Goal: Information Seeking & Learning: Learn about a topic

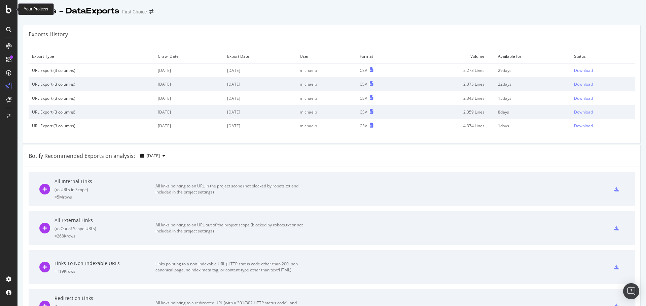
click at [11, 13] on icon at bounding box center [9, 9] width 6 height 8
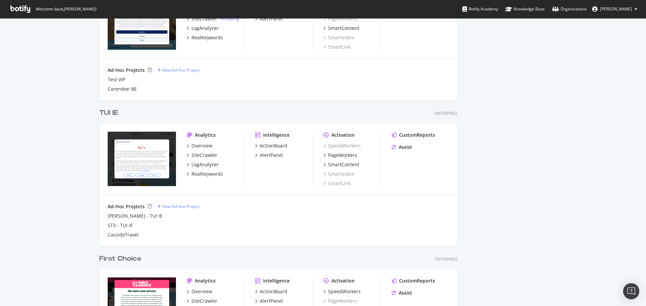
scroll to position [813, 0]
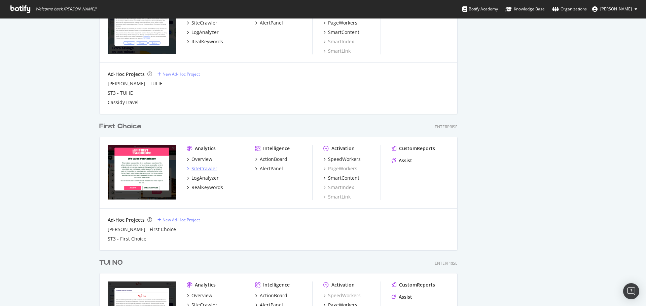
click at [191, 171] on div "SiteCrawler" at bounding box center [204, 168] width 26 height 7
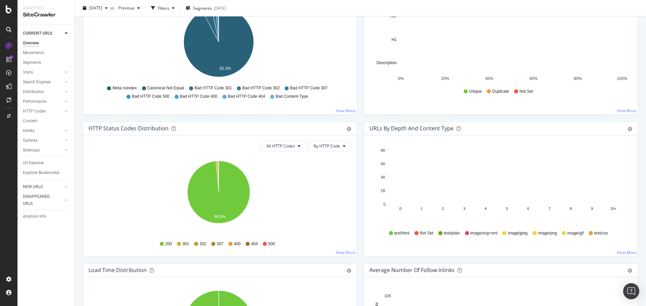
scroll to position [269, 0]
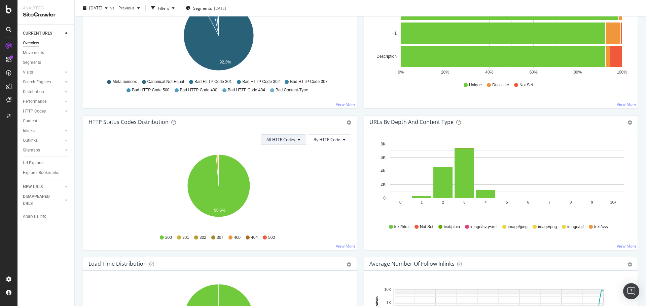
click at [287, 144] on button "All HTTP Codes" at bounding box center [283, 140] width 45 height 11
click at [284, 195] on div "3xx family" at bounding box center [282, 191] width 45 height 10
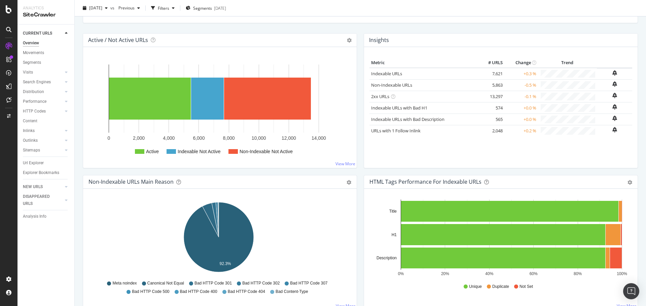
scroll to position [0, 0]
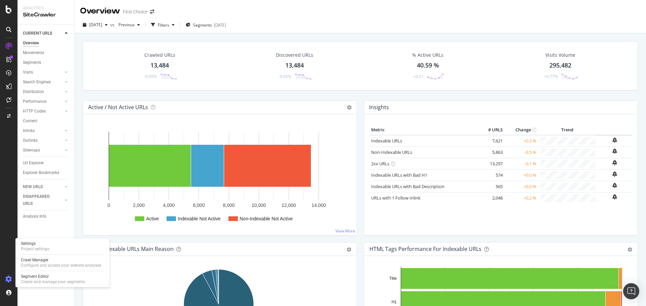
click at [6, 275] on div at bounding box center [9, 279] width 16 height 11
click at [41, 262] on div "Crawl Manager" at bounding box center [61, 260] width 80 height 5
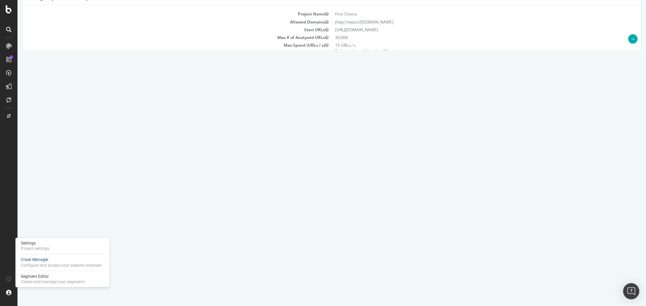
scroll to position [67, 0]
click at [153, 191] on link "Report" at bounding box center [145, 189] width 15 height 6
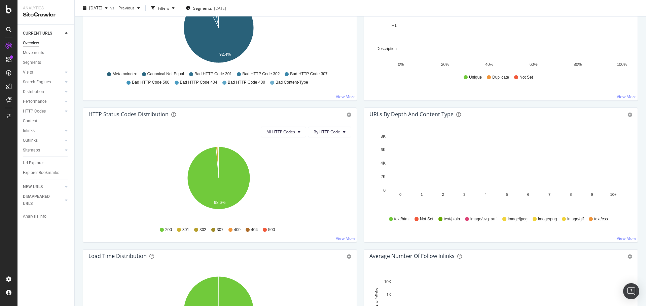
scroll to position [266, 0]
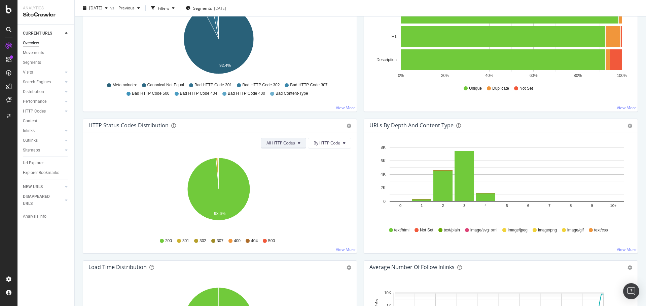
click at [288, 142] on span "All HTTP Codes" at bounding box center [280, 143] width 29 height 6
click at [279, 191] on span "3xx family" at bounding box center [282, 194] width 34 height 6
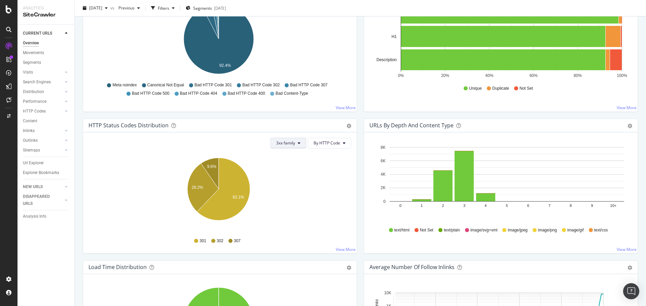
click at [285, 144] on span "3xx family" at bounding box center [285, 143] width 19 height 6
click at [278, 211] on div "4xx family" at bounding box center [291, 206] width 45 height 10
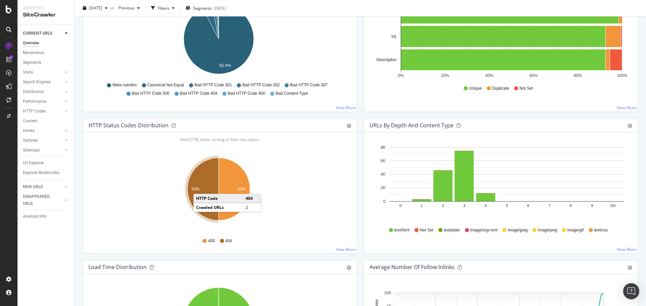
click at [200, 187] on icon "A chart." at bounding box center [202, 189] width 31 height 63
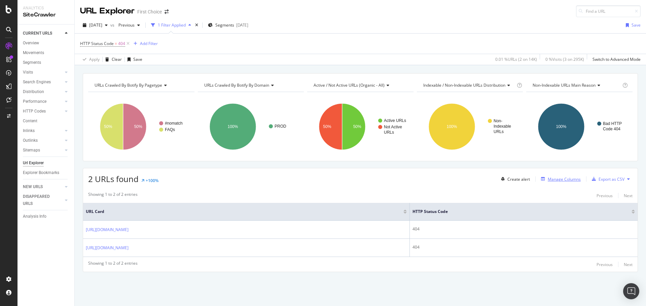
click at [553, 181] on div "Manage Columns" at bounding box center [564, 180] width 33 height 6
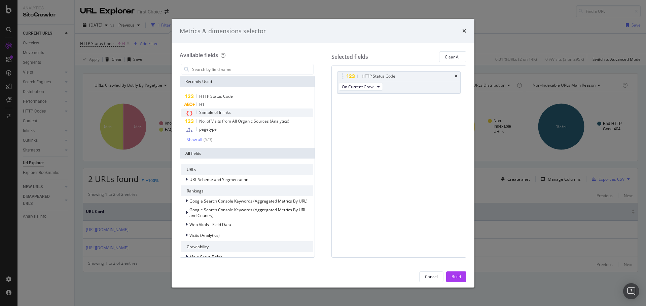
click at [224, 109] on div "Sample of Inlinks" at bounding box center [247, 113] width 132 height 9
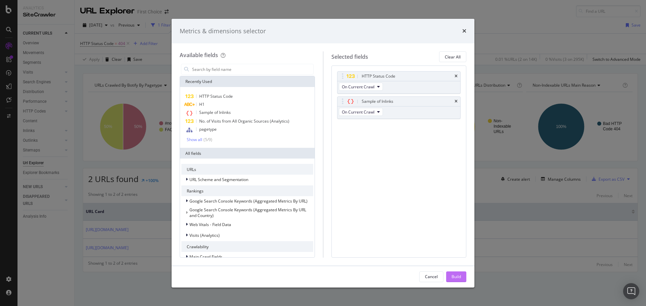
click at [456, 272] on div "Build" at bounding box center [455, 277] width 9 height 10
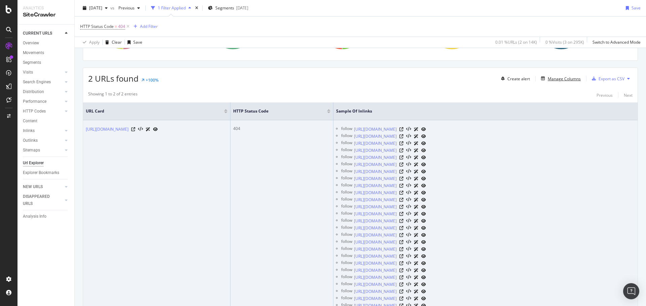
scroll to position [101, 0]
click at [403, 128] on icon at bounding box center [401, 129] width 4 height 4
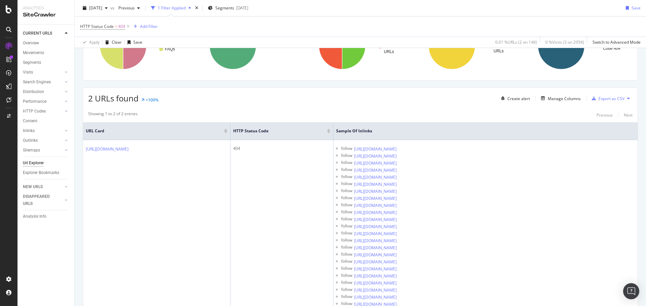
scroll to position [0, 0]
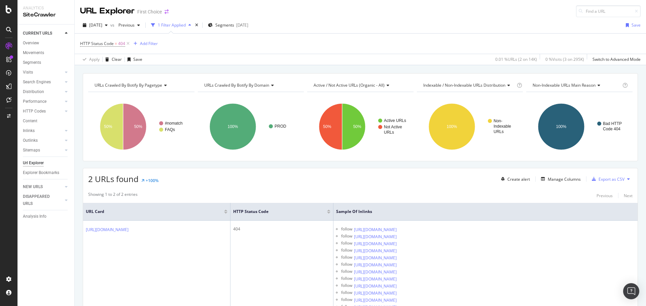
drag, startPoint x: 165, startPoint y: 16, endPoint x: 167, endPoint y: 13, distance: 4.1
click at [165, 16] on div "URL Explorer First Choice" at bounding box center [127, 11] width 95 height 12
click at [167, 13] on icon "arrow-right-arrow-left" at bounding box center [166, 11] width 4 height 5
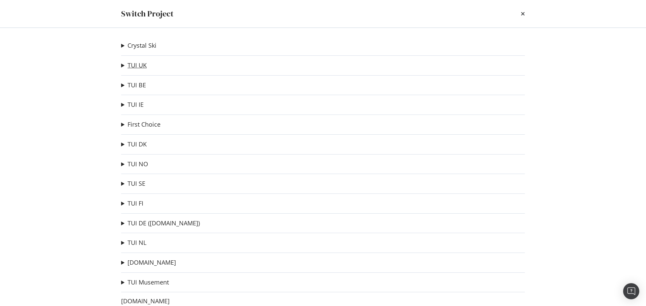
click at [140, 67] on link "TUI UK" at bounding box center [136, 65] width 19 height 7
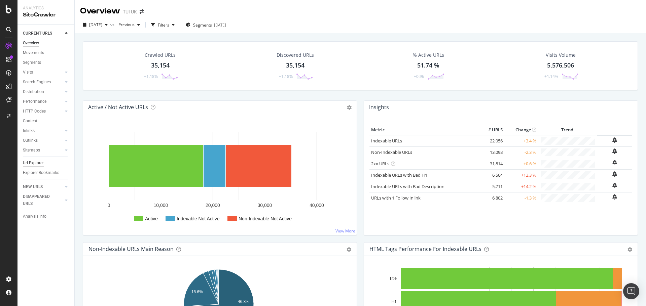
click at [37, 160] on div "Url Explorer" at bounding box center [33, 163] width 21 height 7
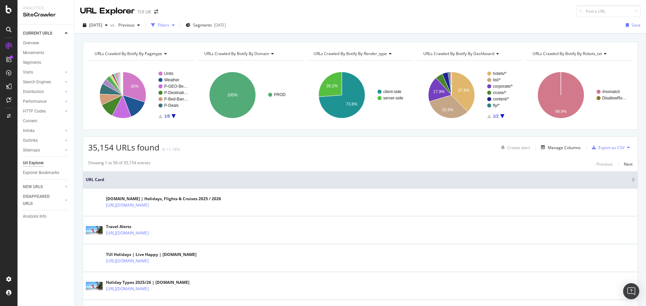
click at [169, 23] on div "Filters" at bounding box center [163, 25] width 11 height 6
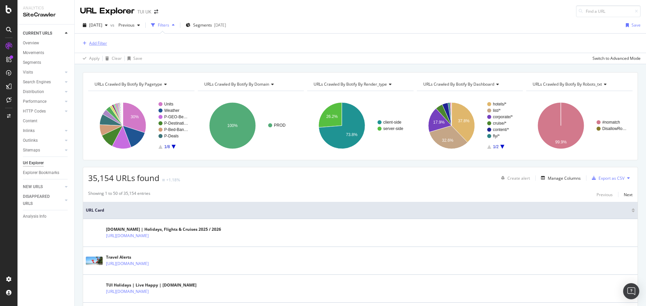
click at [94, 43] on div "Add Filter" at bounding box center [98, 43] width 18 height 6
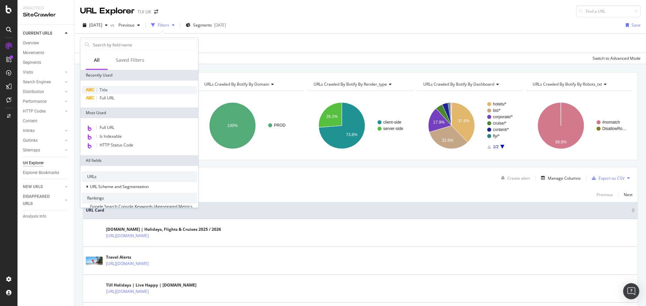
click at [114, 91] on div "Title" at bounding box center [139, 90] width 115 height 8
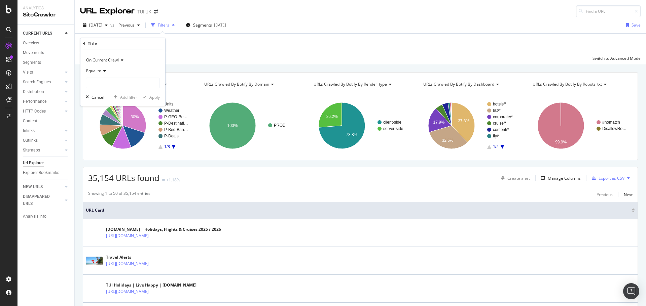
click at [104, 69] on icon at bounding box center [103, 71] width 5 height 4
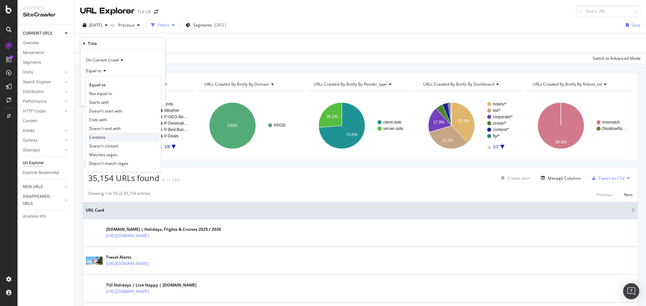
click at [95, 141] on div "Contains" at bounding box center [123, 137] width 72 height 9
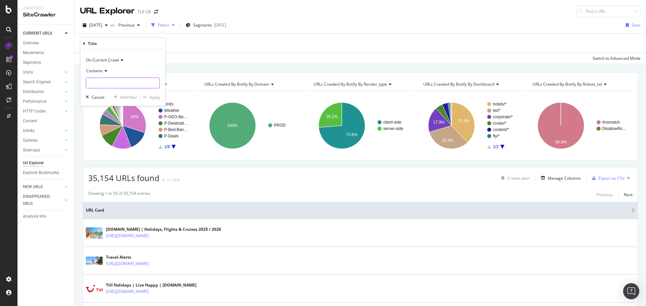
click at [111, 78] on input "text" at bounding box center [122, 83] width 73 height 11
type input "2024"
click at [152, 95] on div "Apply" at bounding box center [154, 98] width 10 height 6
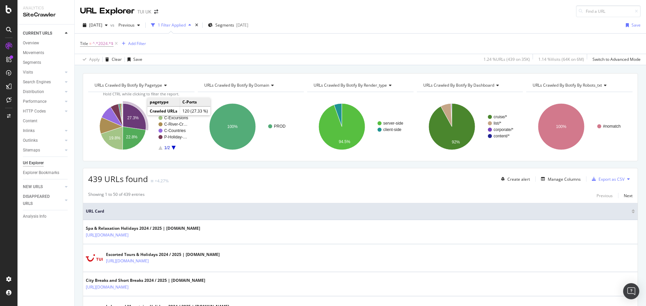
click at [140, 116] on icon "A chart." at bounding box center [134, 117] width 23 height 27
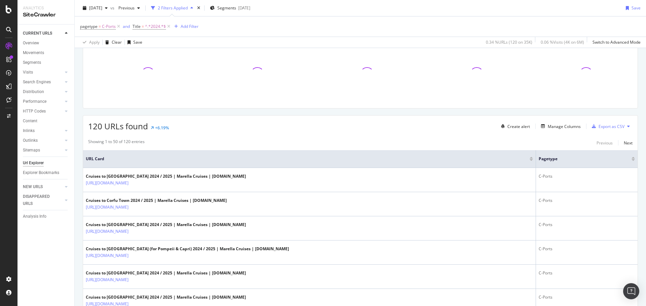
scroll to position [67, 0]
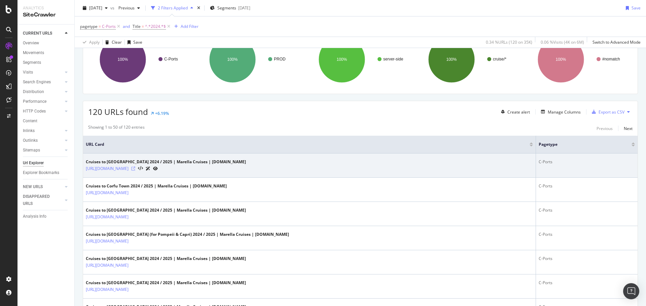
click at [135, 170] on icon at bounding box center [133, 169] width 4 height 4
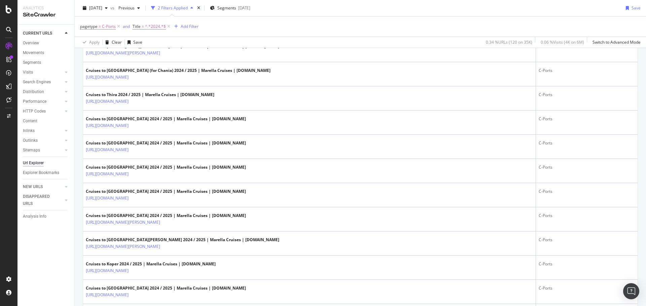
scroll to position [841, 0]
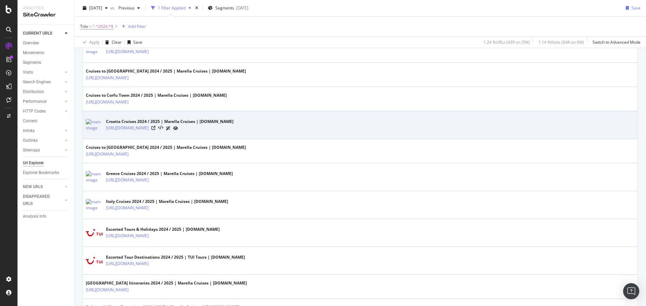
scroll to position [706, 0]
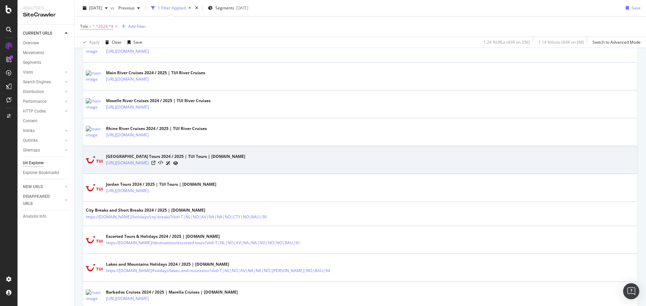
scroll to position [538, 0]
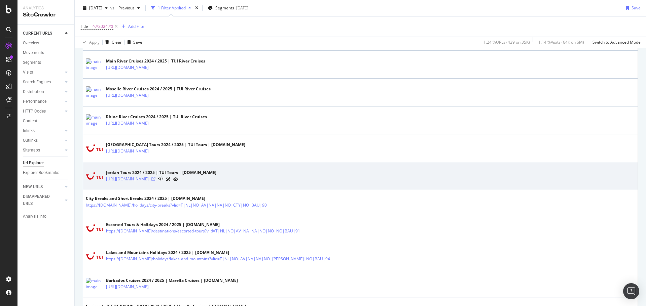
click at [155, 180] on icon at bounding box center [153, 179] width 4 height 4
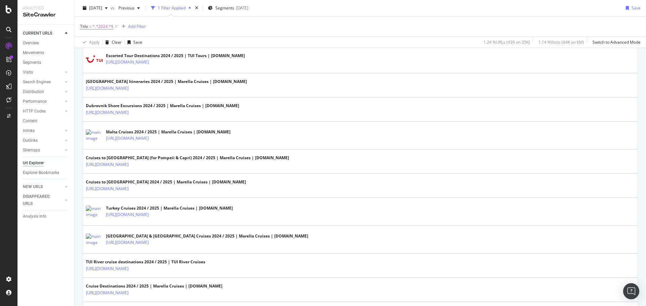
scroll to position [908, 0]
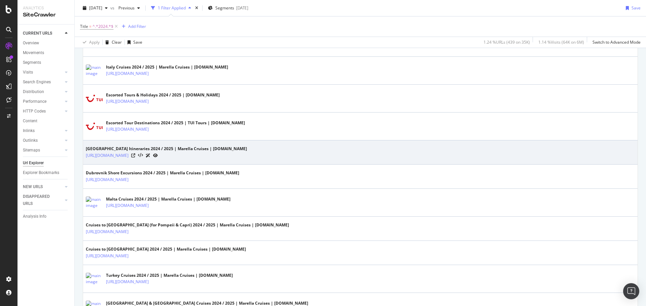
click at [158, 158] on div at bounding box center [144, 155] width 27 height 7
click at [135, 157] on icon at bounding box center [133, 156] width 4 height 4
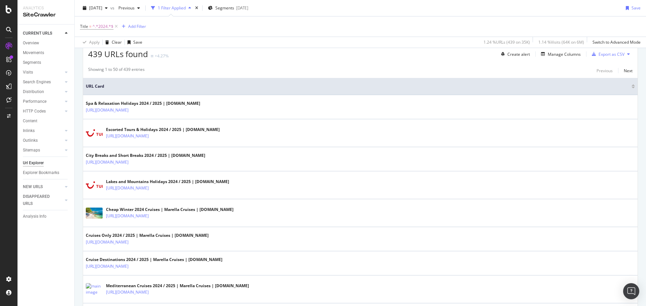
scroll to position [0, 0]
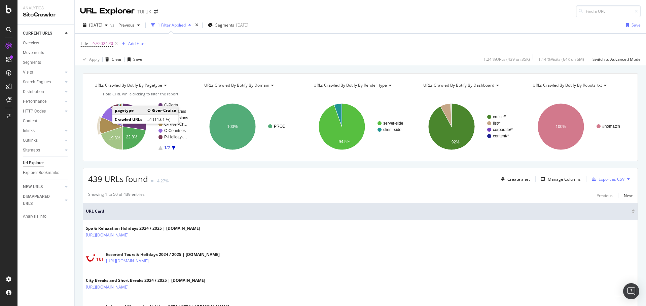
click at [104, 125] on icon "A chart." at bounding box center [111, 125] width 23 height 16
